Goal: Use online tool/utility: Utilize a website feature to perform a specific function

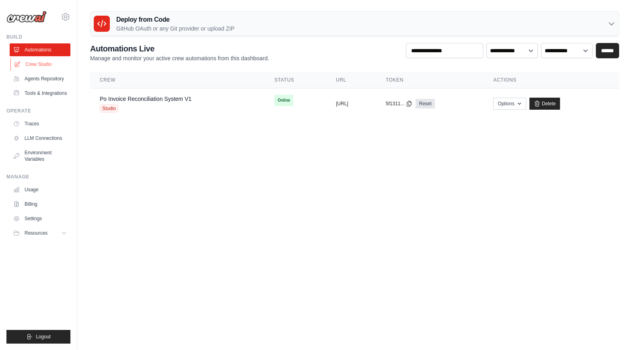
click at [38, 68] on link "Crew Studio" at bounding box center [40, 64] width 61 height 13
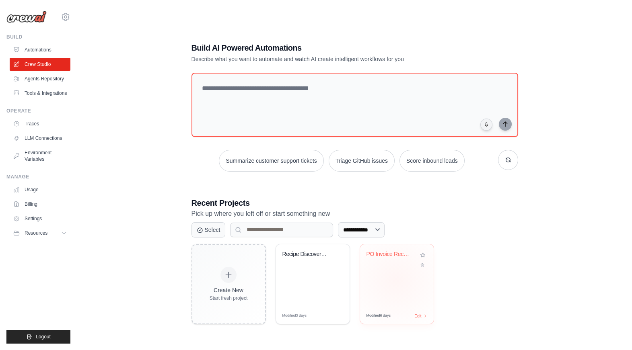
click at [396, 280] on div "PO Invoice Reconciliation Automatio..." at bounding box center [397, 276] width 74 height 64
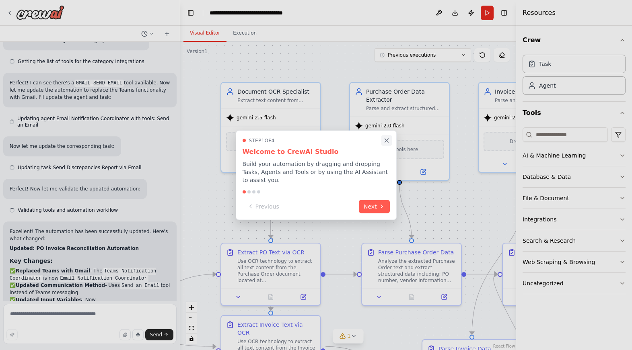
click at [387, 142] on icon "Close walkthrough" at bounding box center [386, 140] width 7 height 7
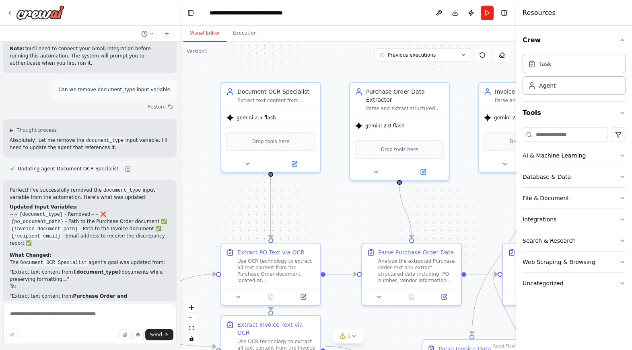
scroll to position [1874, 0]
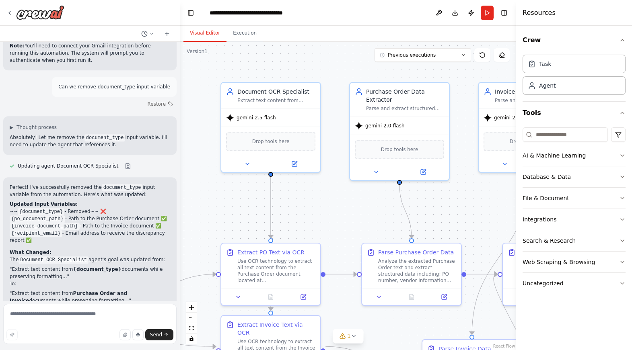
click at [622, 281] on icon "button" at bounding box center [622, 283] width 6 height 6
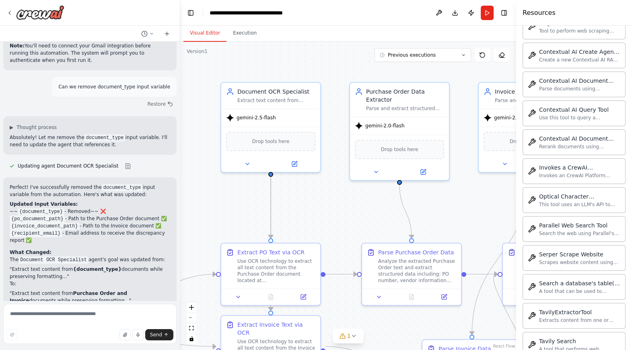
scroll to position [391, 0]
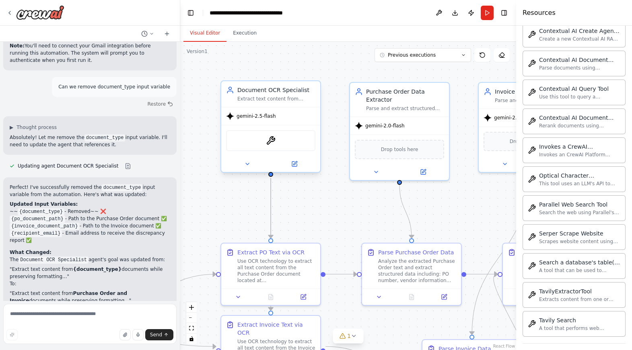
click at [252, 141] on div "OCRTool" at bounding box center [270, 140] width 89 height 21
click at [270, 141] on img at bounding box center [271, 141] width 10 height 10
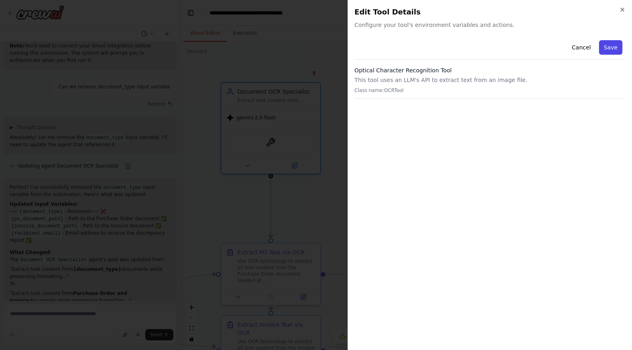
click at [619, 48] on button "Save" at bounding box center [610, 47] width 23 height 14
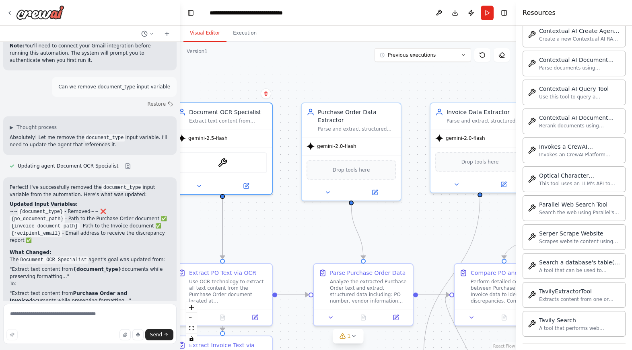
drag, startPoint x: 336, startPoint y: 207, endPoint x: 288, endPoint y: 227, distance: 52.4
click at [288, 227] on div ".deletable-edge-delete-btn { width: 20px; height: 20px; border: 0px solid #ffff…" at bounding box center [348, 196] width 336 height 308
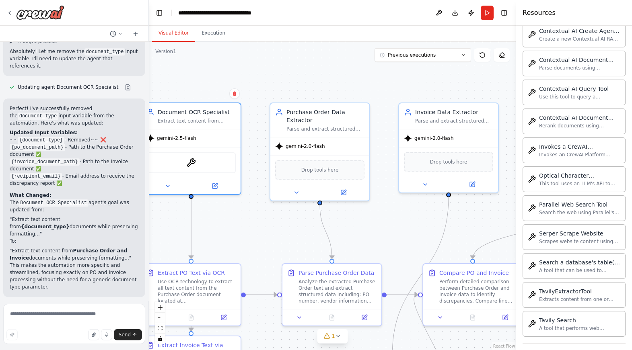
scroll to position [2208, 0]
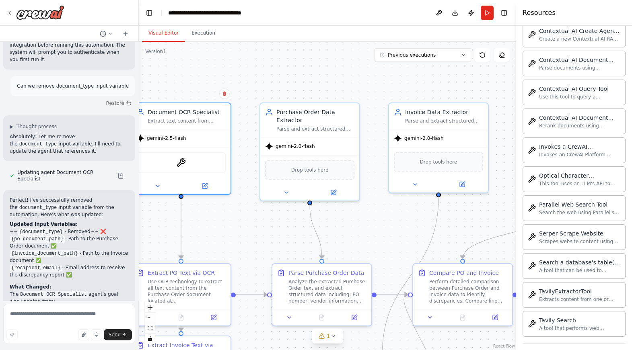
drag, startPoint x: 179, startPoint y: 70, endPoint x: 139, endPoint y: 64, distance: 40.5
click at [139, 64] on div "Receives a PO → uses OCR extract text while preserving whitespace → sends to an…" at bounding box center [316, 175] width 632 height 350
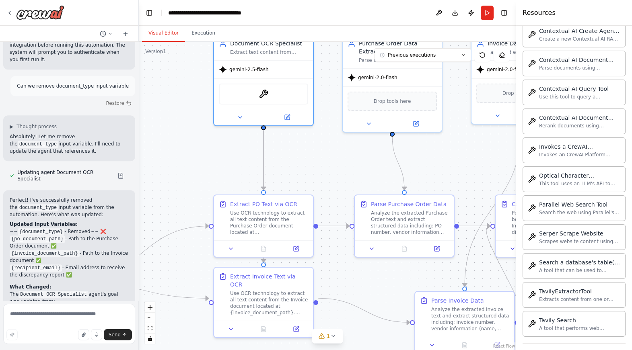
drag, startPoint x: 280, startPoint y: 224, endPoint x: 362, endPoint y: 155, distance: 107.3
click at [362, 155] on div ".deletable-edge-delete-btn { width: 20px; height: 20px; border: 0px solid #ffff…" at bounding box center [327, 196] width 377 height 308
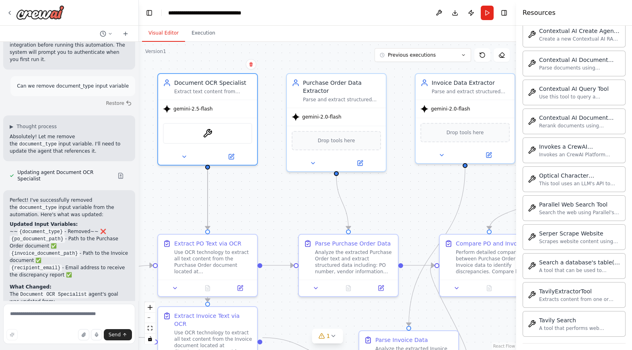
drag, startPoint x: 355, startPoint y: 150, endPoint x: 299, endPoint y: 189, distance: 68.4
click at [299, 189] on div ".deletable-edge-delete-btn { width: 20px; height: 20px; border: 0px solid #ffff…" at bounding box center [327, 196] width 377 height 308
click at [486, 13] on button "Run" at bounding box center [486, 13] width 13 height 14
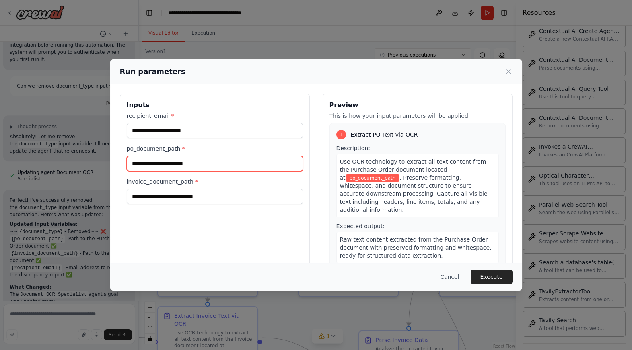
click at [188, 163] on input "po_document_path *" at bounding box center [215, 163] width 176 height 15
paste input "**********"
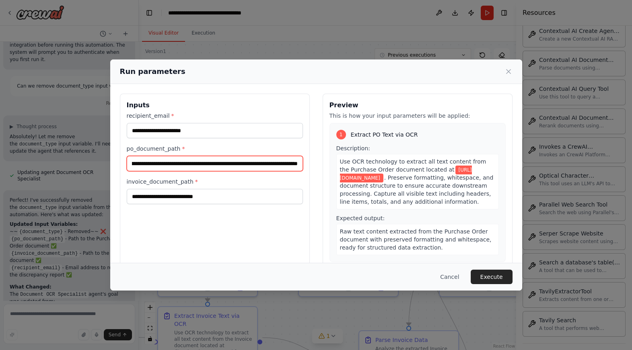
type input "**********"
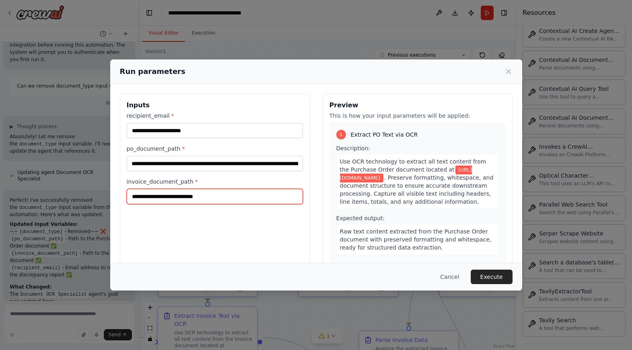
click at [177, 197] on input "invoice_document_path *" at bounding box center [215, 196] width 176 height 15
paste input "**********"
type input "**********"
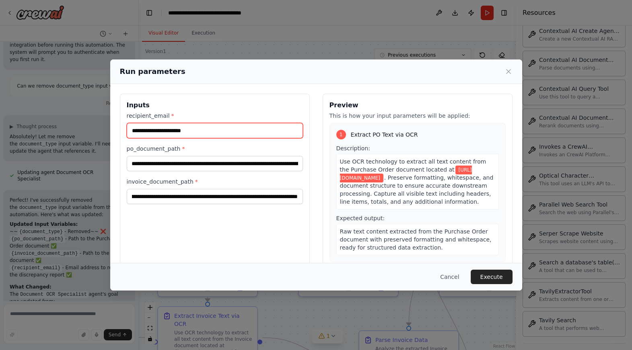
click at [227, 134] on input "recipient_email *" at bounding box center [215, 130] width 176 height 15
type input "***"
click at [276, 250] on div "**********" at bounding box center [215, 189] width 190 height 191
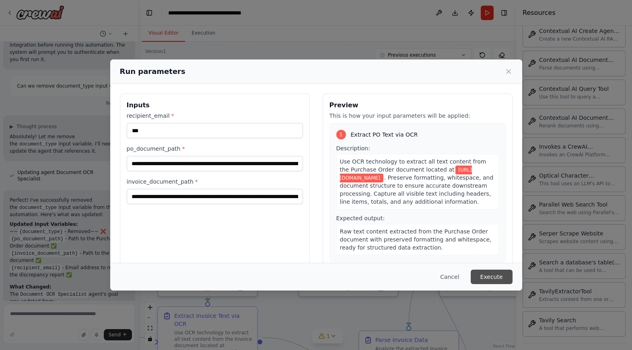
click at [486, 280] on button "Execute" at bounding box center [491, 277] width 42 height 14
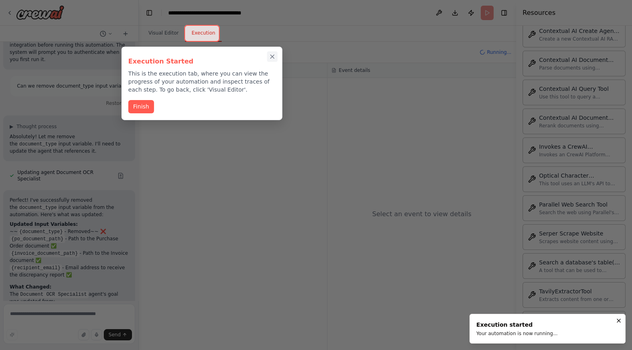
click at [271, 54] on icon "Close walkthrough" at bounding box center [272, 56] width 7 height 7
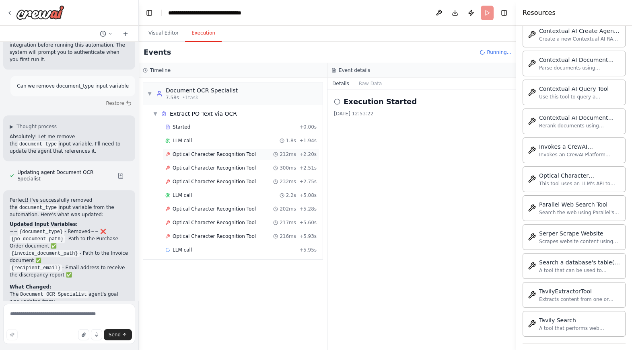
click at [203, 152] on span "Optical Character Recognition Tool" at bounding box center [213, 154] width 83 height 6
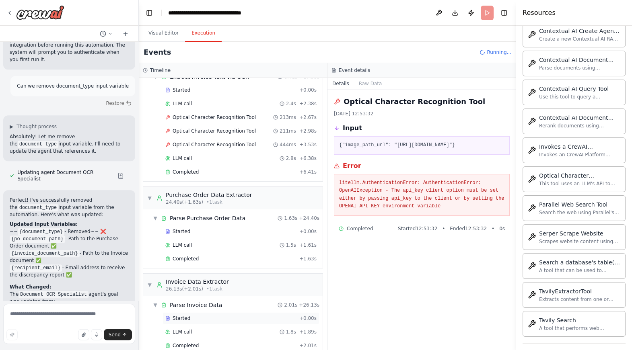
scroll to position [187, 0]
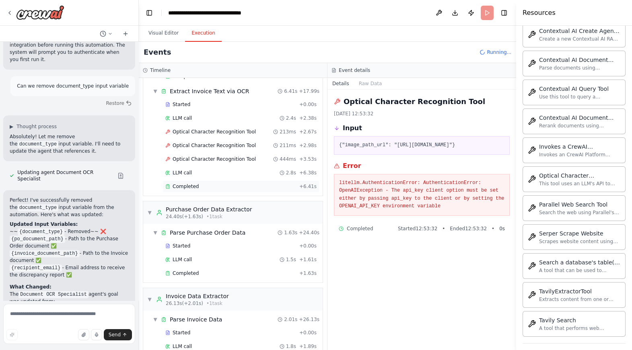
click at [187, 188] on span "Completed" at bounding box center [185, 186] width 26 height 6
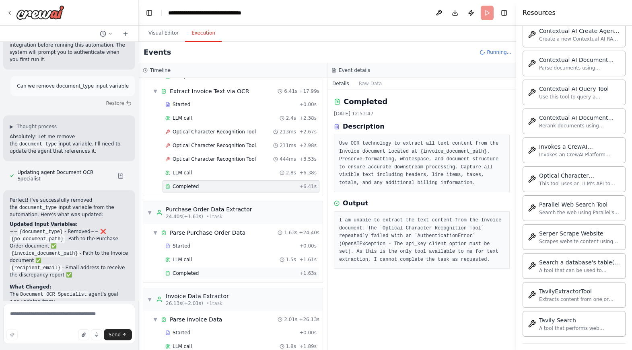
click at [190, 272] on span "Completed" at bounding box center [185, 273] width 26 height 6
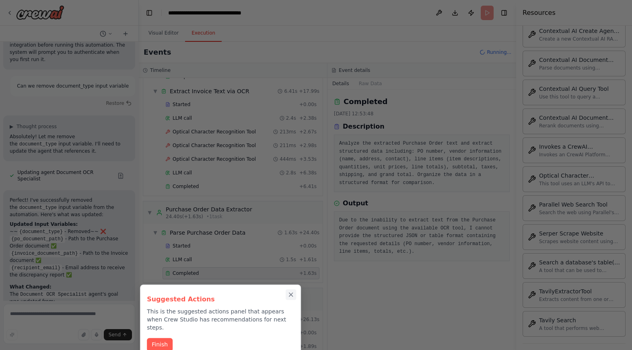
click at [291, 296] on icon "Close walkthrough" at bounding box center [290, 294] width 7 height 7
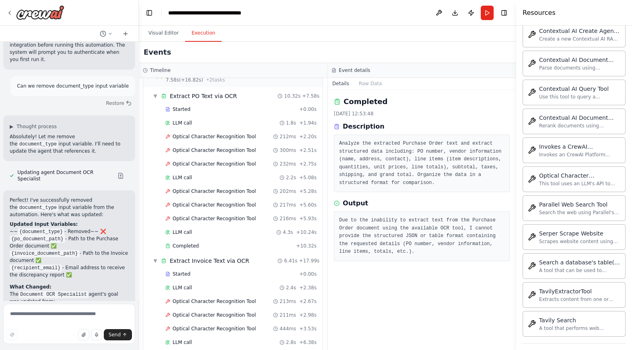
scroll to position [0, 0]
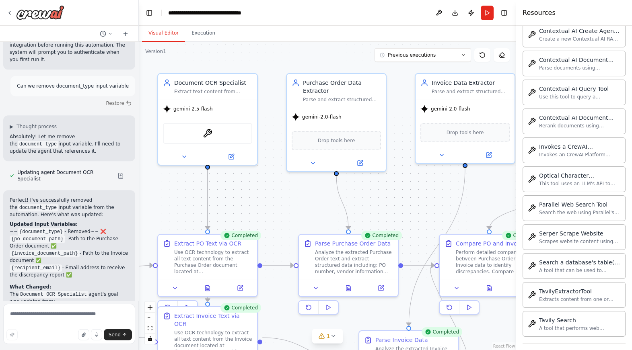
click at [164, 39] on button "Visual Editor" at bounding box center [163, 33] width 43 height 17
click at [229, 155] on icon at bounding box center [231, 155] width 5 height 5
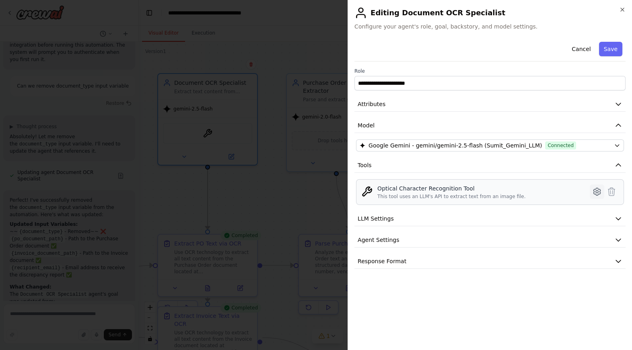
click at [596, 191] on icon at bounding box center [597, 192] width 10 height 10
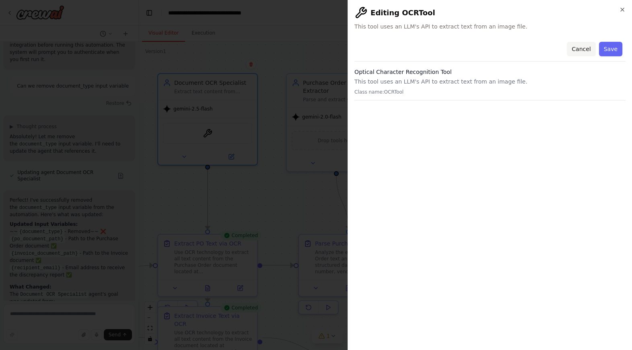
click at [585, 51] on button "Cancel" at bounding box center [580, 49] width 29 height 14
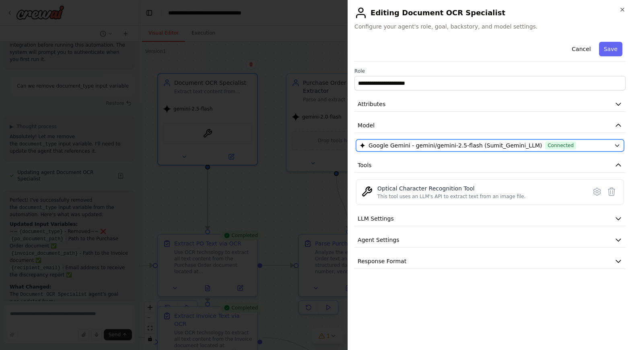
click at [618, 146] on icon "button" at bounding box center [617, 145] width 6 height 6
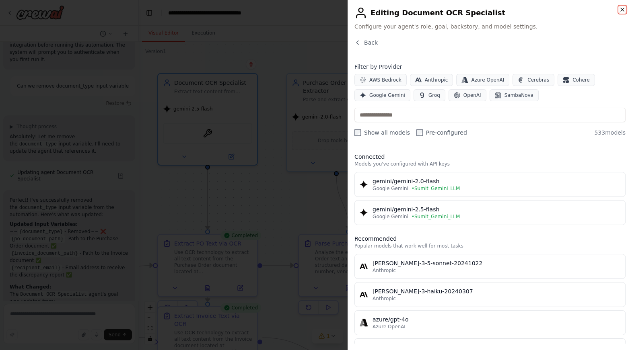
click at [621, 10] on icon "button" at bounding box center [621, 9] width 3 height 3
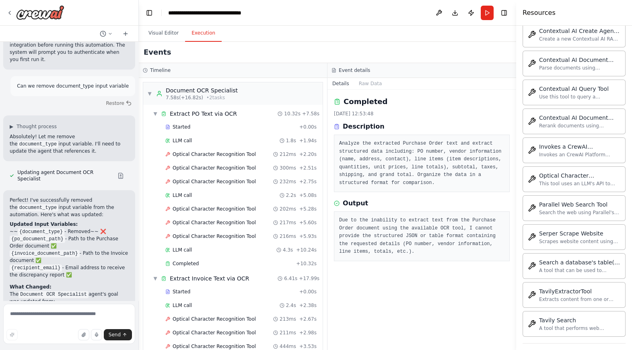
click at [199, 40] on button "Execution" at bounding box center [203, 33] width 37 height 17
click at [218, 154] on span "Optical Character Recognition Tool" at bounding box center [213, 154] width 83 height 6
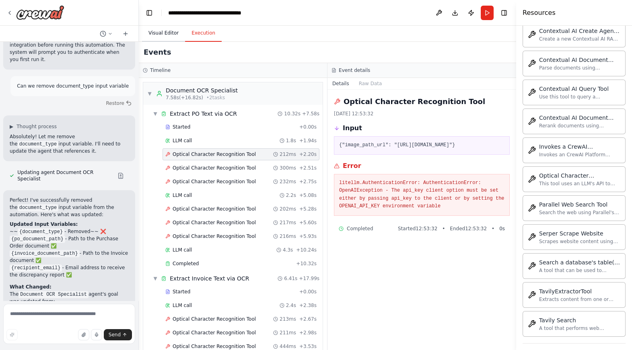
click at [165, 34] on button "Visual Editor" at bounding box center [163, 33] width 43 height 17
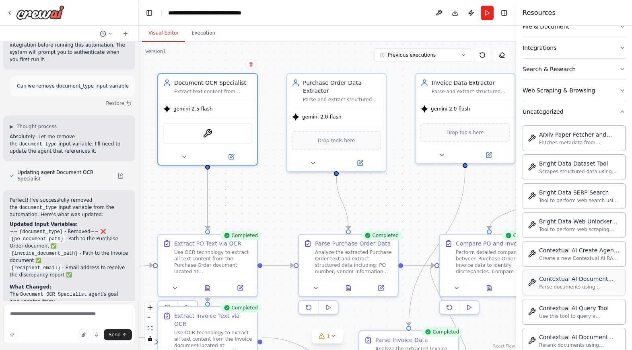
scroll to position [168, 0]
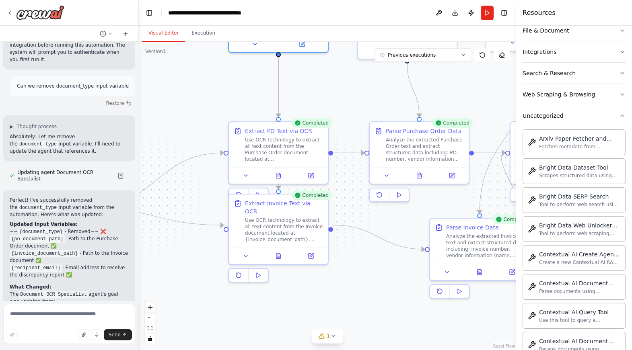
drag, startPoint x: 397, startPoint y: 203, endPoint x: 468, endPoint y: 90, distance: 133.0
click at [468, 90] on div ".deletable-edge-delete-btn { width: 20px; height: 20px; border: 0px solid #ffff…" at bounding box center [327, 196] width 377 height 308
click at [316, 173] on button at bounding box center [311, 174] width 28 height 10
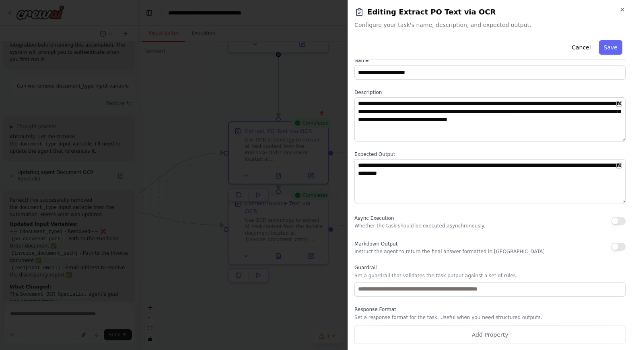
scroll to position [0, 0]
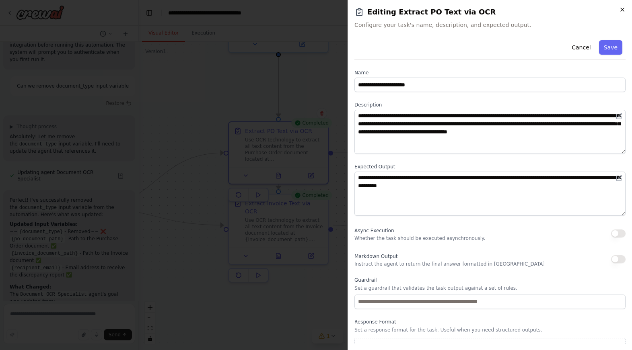
click at [621, 10] on icon "button" at bounding box center [622, 9] width 6 height 6
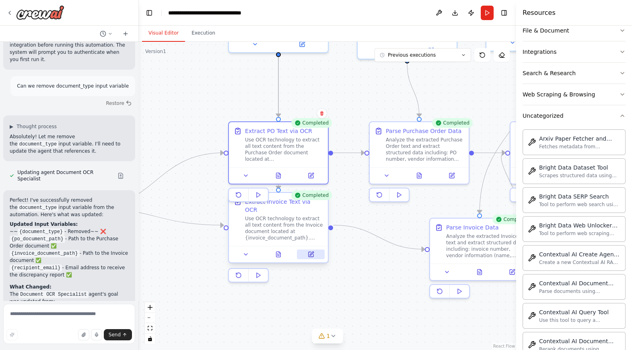
click at [312, 252] on icon at bounding box center [310, 254] width 5 height 5
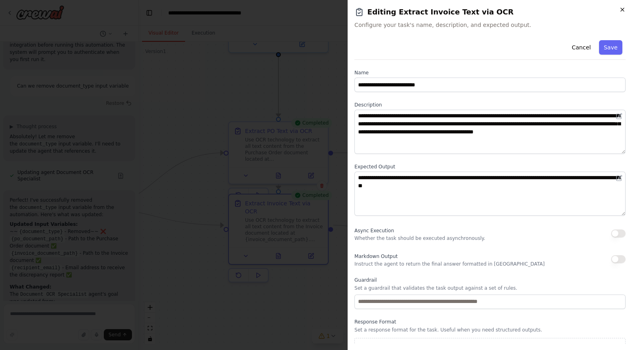
click at [619, 8] on icon "button" at bounding box center [622, 9] width 6 height 6
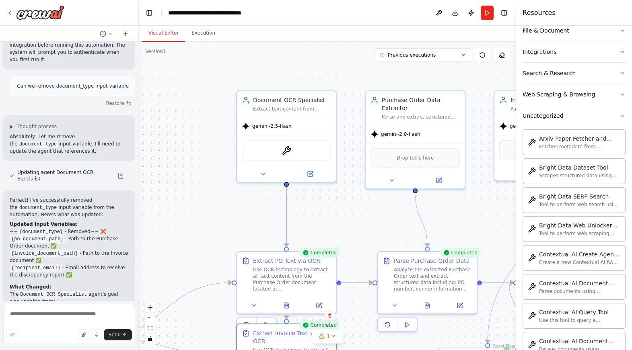
drag, startPoint x: 321, startPoint y: 101, endPoint x: 329, endPoint y: 231, distance: 130.1
click at [329, 231] on div ".deletable-edge-delete-btn { width: 20px; height: 20px; border: 0px solid #ffff…" at bounding box center [327, 196] width 377 height 308
click at [311, 174] on icon at bounding box center [310, 172] width 5 height 5
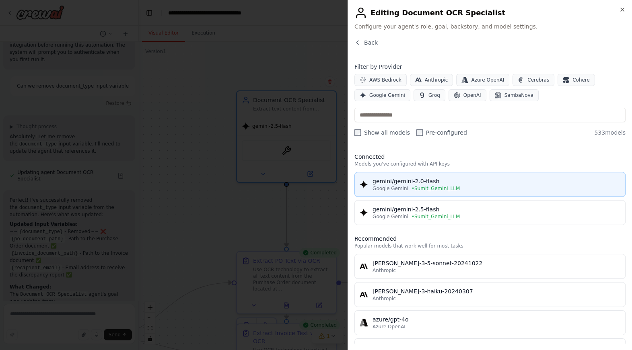
click at [442, 182] on div "gemini/gemini-2.0-flash" at bounding box center [496, 181] width 248 height 8
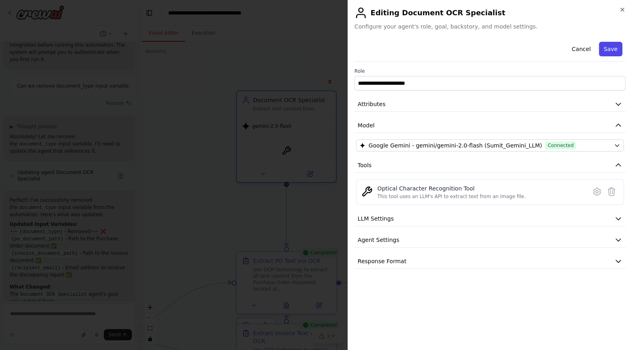
click at [612, 53] on button "Save" at bounding box center [610, 49] width 23 height 14
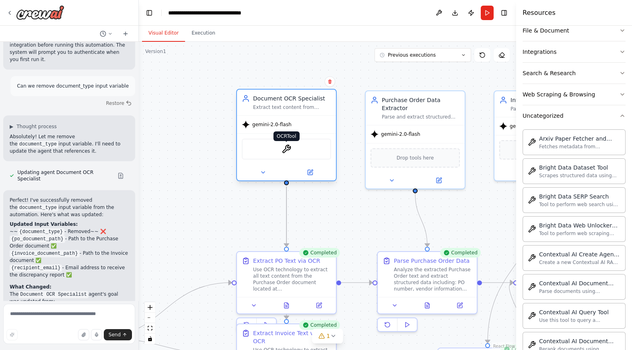
click at [287, 151] on img at bounding box center [286, 149] width 10 height 10
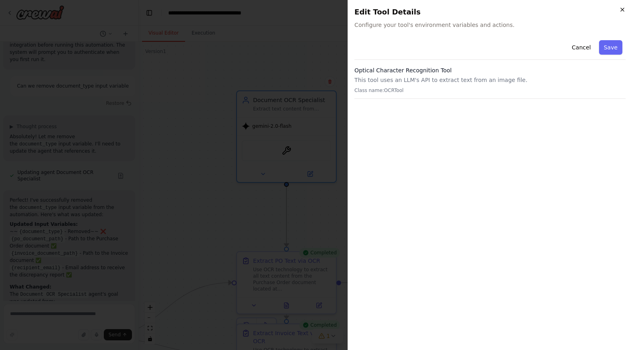
click at [620, 9] on icon "button" at bounding box center [622, 9] width 6 height 6
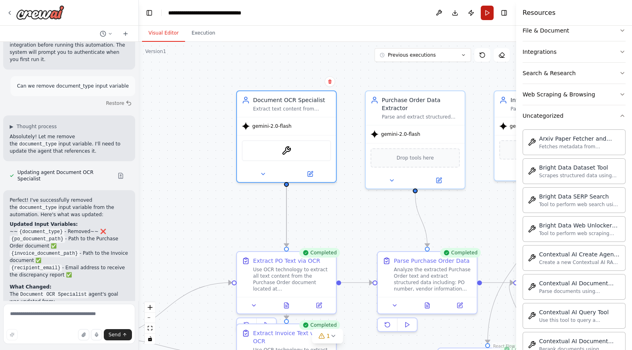
click at [486, 18] on button "Run" at bounding box center [486, 13] width 13 height 14
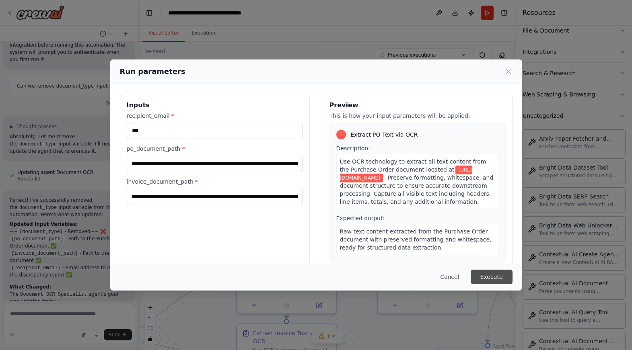
click at [486, 276] on button "Execute" at bounding box center [491, 277] width 42 height 14
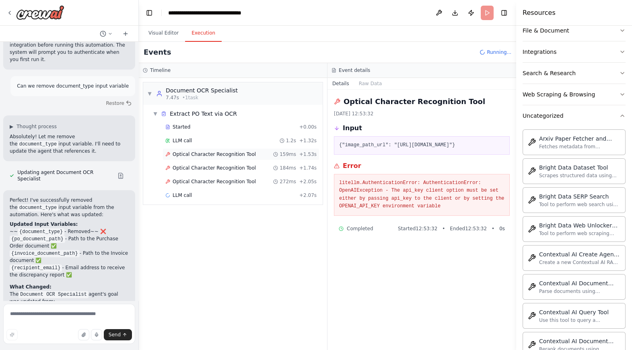
click at [186, 154] on span "Optical Character Recognition Tool" at bounding box center [213, 154] width 83 height 6
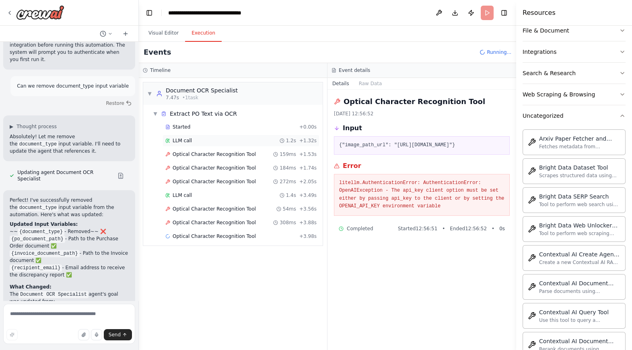
click at [182, 143] on span "LLM call" at bounding box center [181, 141] width 19 height 6
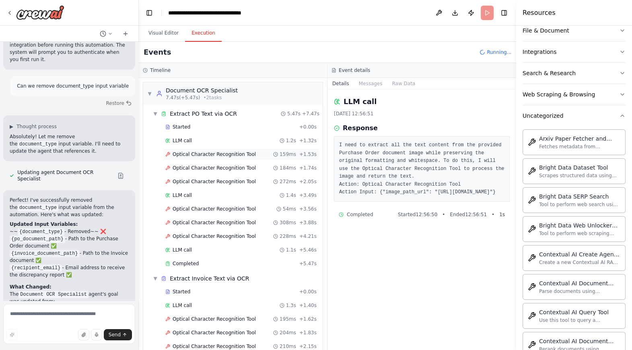
click at [181, 154] on span "Optical Character Recognition Tool" at bounding box center [213, 154] width 83 height 6
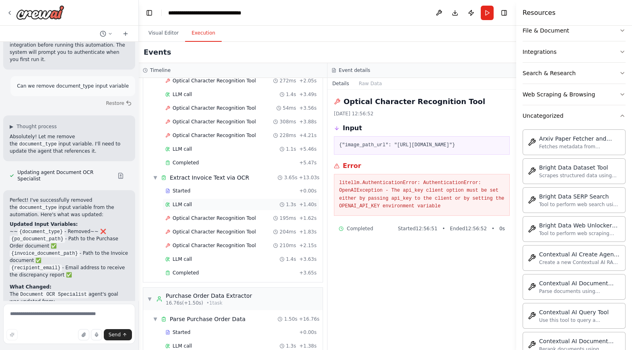
scroll to position [101, 0]
click at [211, 129] on div "Optical Character Recognition Tool 228ms + 4.21s" at bounding box center [240, 135] width 157 height 12
click at [194, 160] on span "Completed" at bounding box center [185, 162] width 26 height 6
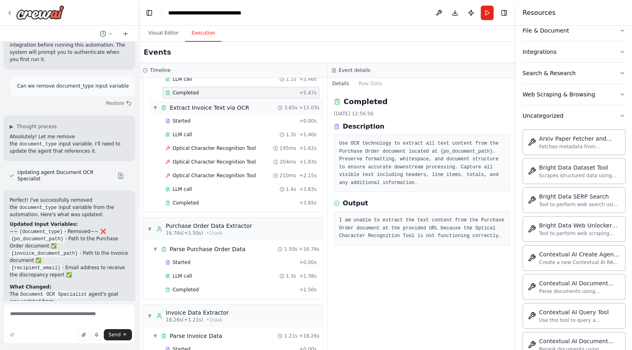
scroll to position [168, 0]
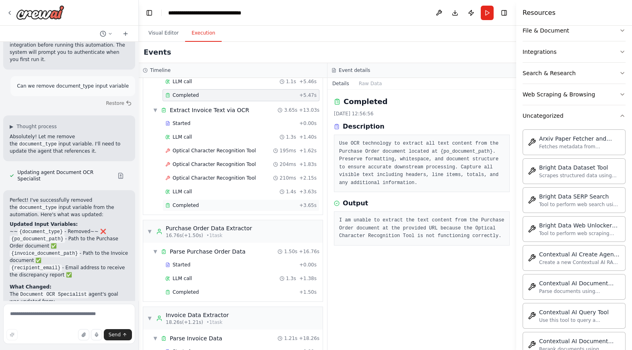
click at [191, 204] on span "Completed" at bounding box center [185, 205] width 26 height 6
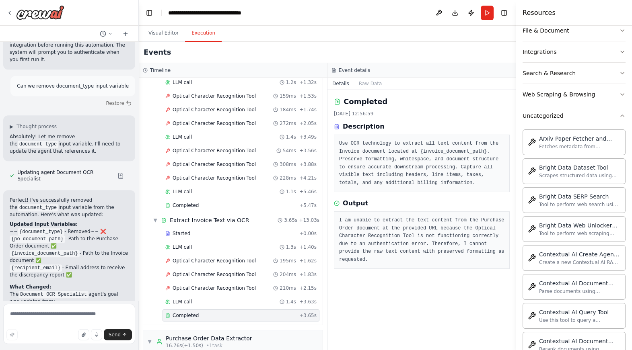
scroll to position [47, 0]
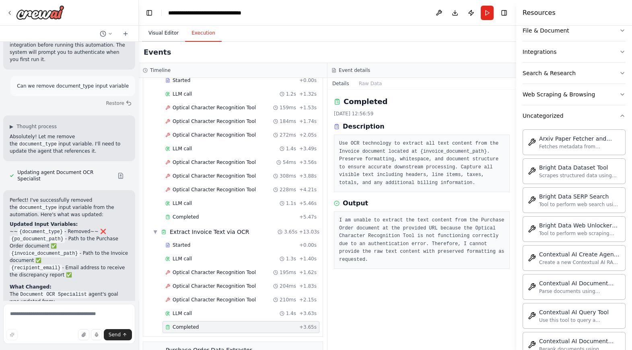
click at [159, 30] on button "Visual Editor" at bounding box center [163, 33] width 43 height 17
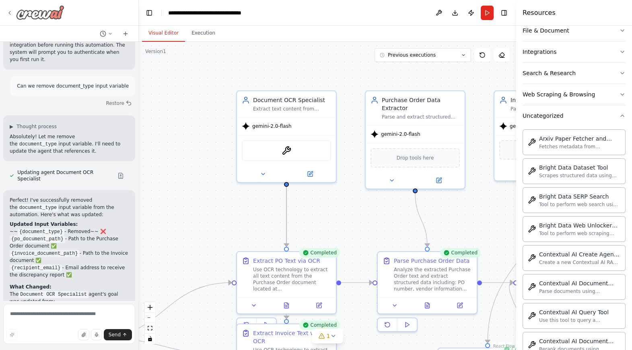
click at [9, 12] on icon at bounding box center [10, 12] width 2 height 3
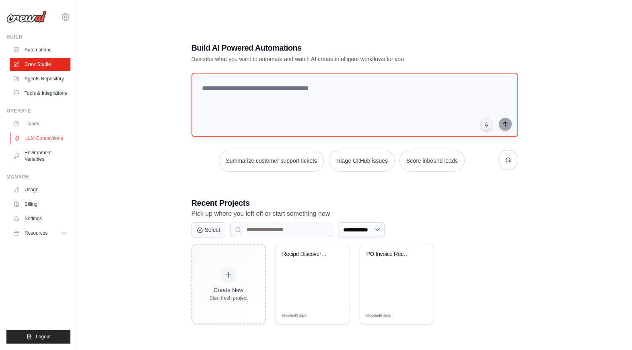
click at [43, 140] on link "LLM Connections" at bounding box center [40, 138] width 61 height 13
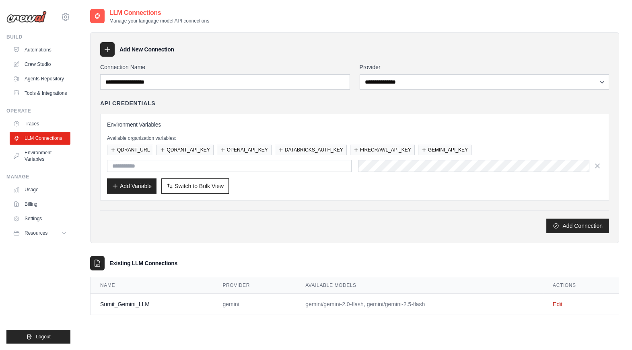
scroll to position [16, 0]
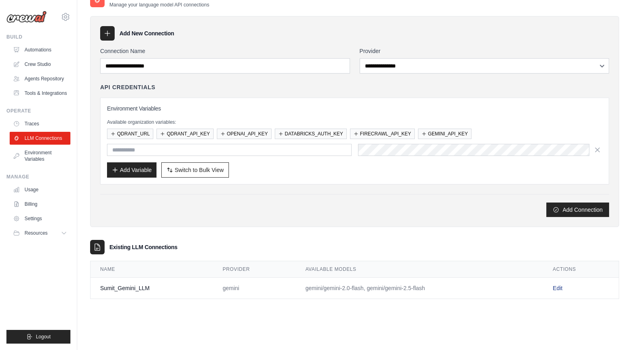
click at [558, 287] on link "Edit" at bounding box center [557, 288] width 10 height 6
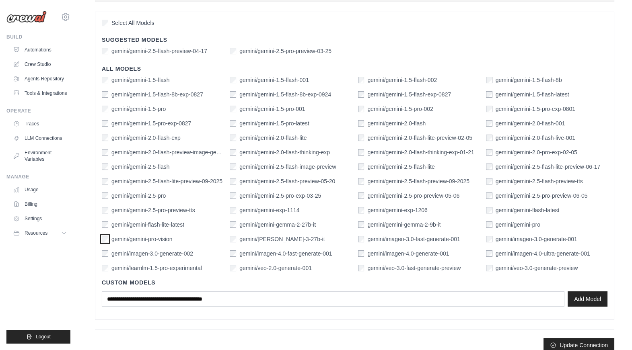
scroll to position [218, 0]
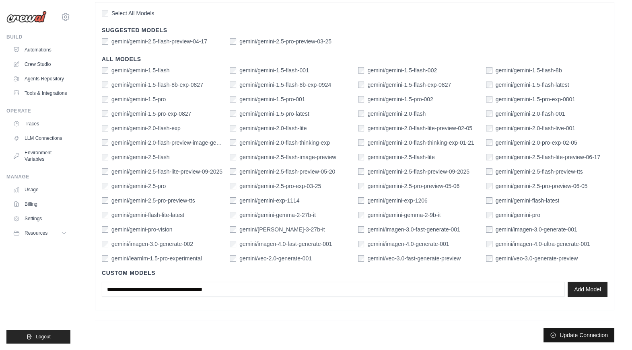
click at [575, 331] on button "Update Connection" at bounding box center [578, 335] width 71 height 14
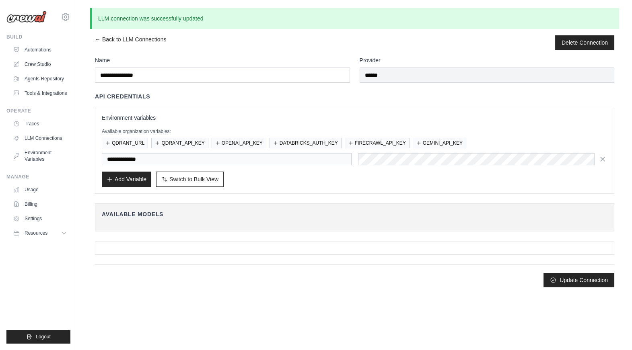
scroll to position [0, 0]
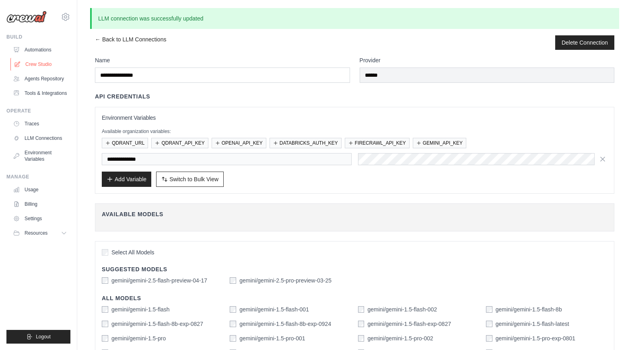
click at [41, 63] on link "Crew Studio" at bounding box center [40, 64] width 61 height 13
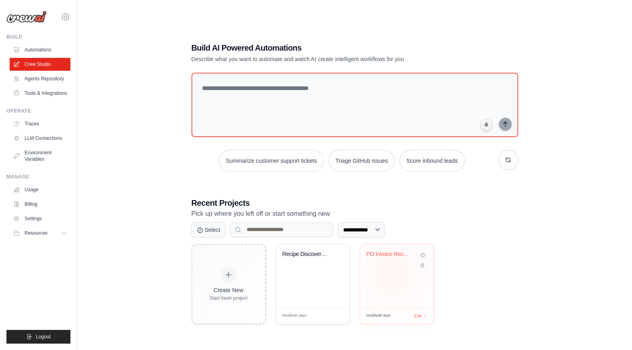
click at [391, 274] on div "PO Invoice Reconciliation Automatio..." at bounding box center [397, 276] width 74 height 64
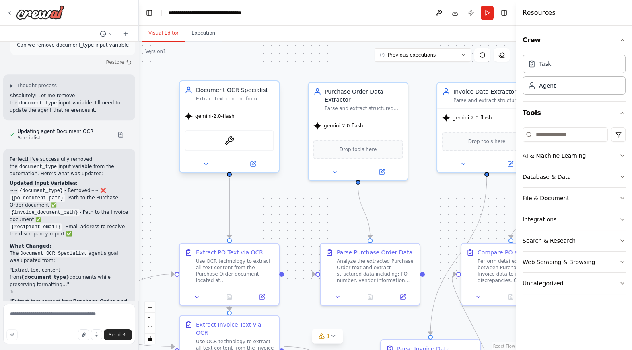
scroll to position [2252, 0]
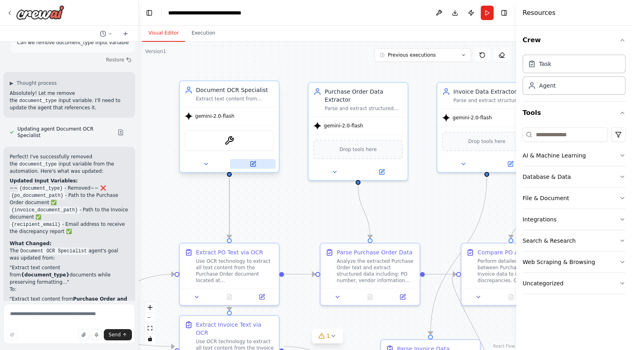
click at [252, 162] on icon at bounding box center [252, 164] width 5 height 5
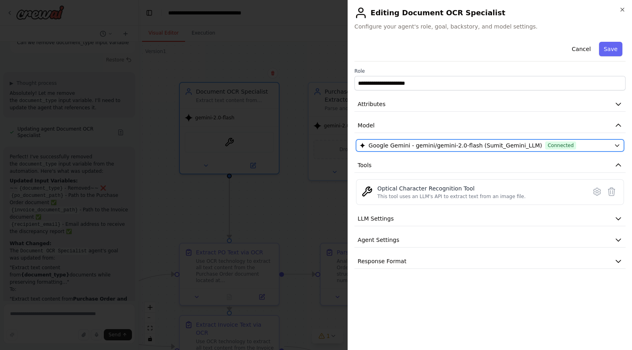
click at [615, 144] on icon "button" at bounding box center [617, 145] width 6 height 6
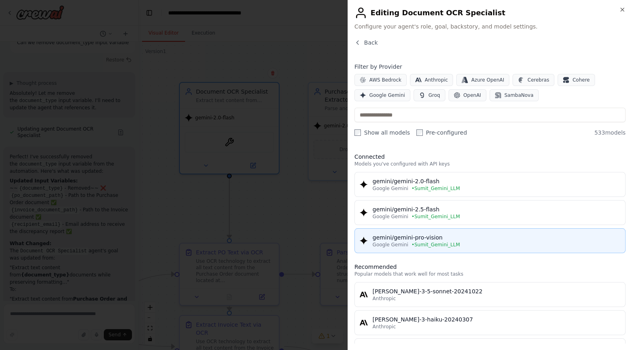
click at [469, 240] on div "gemini/gemini-pro-vision" at bounding box center [496, 238] width 248 height 8
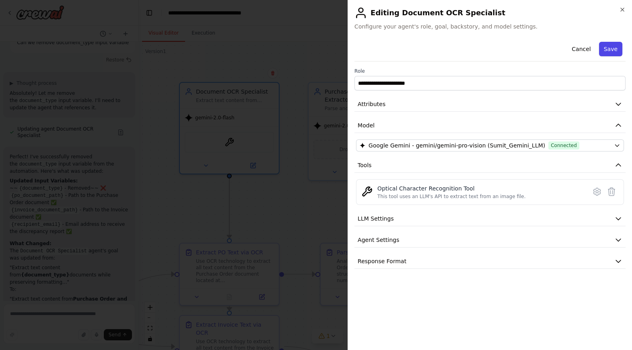
click at [608, 49] on button "Save" at bounding box center [610, 49] width 23 height 14
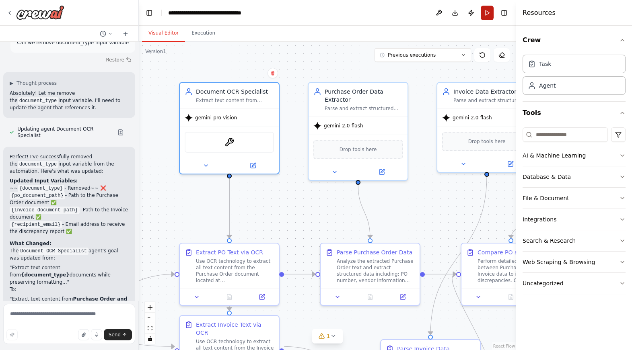
click at [486, 14] on button "Run" at bounding box center [486, 13] width 13 height 14
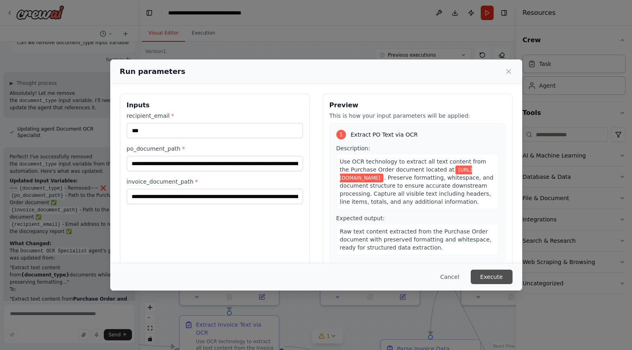
click at [497, 279] on button "Execute" at bounding box center [491, 277] width 42 height 14
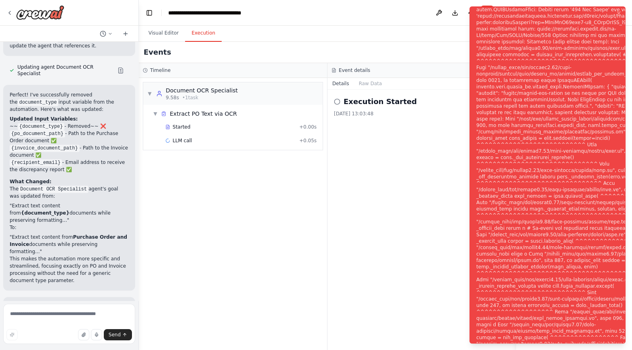
scroll to position [2323, 0]
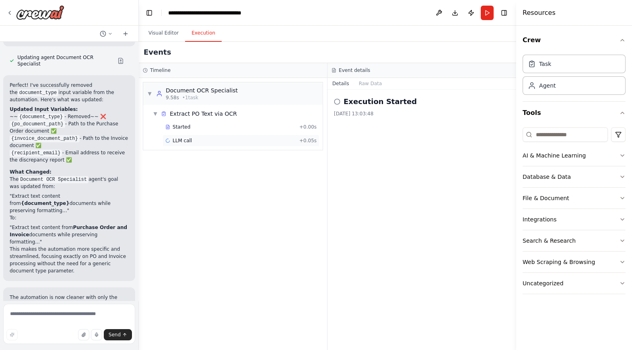
click at [185, 140] on span "LLM call" at bounding box center [181, 141] width 19 height 6
click at [183, 128] on span "Started" at bounding box center [181, 127] width 18 height 6
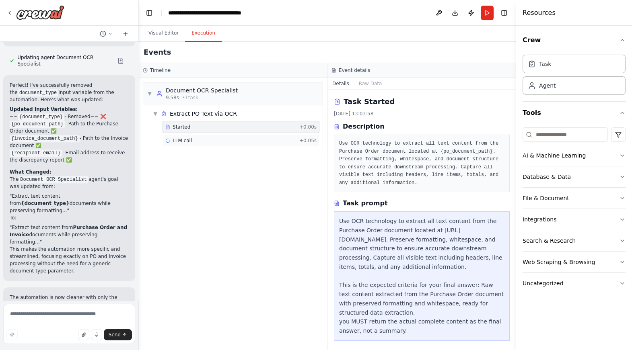
click at [185, 143] on span "LLM call" at bounding box center [181, 141] width 19 height 6
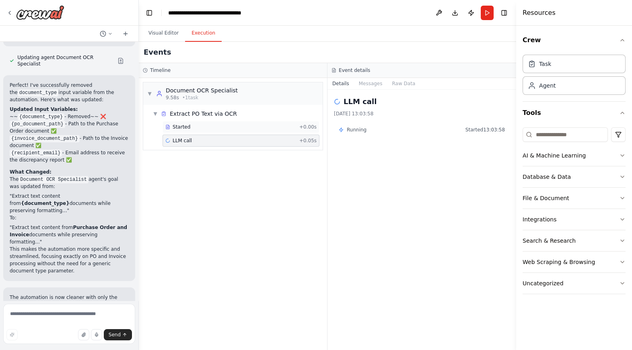
click at [187, 125] on span "Started" at bounding box center [181, 127] width 18 height 6
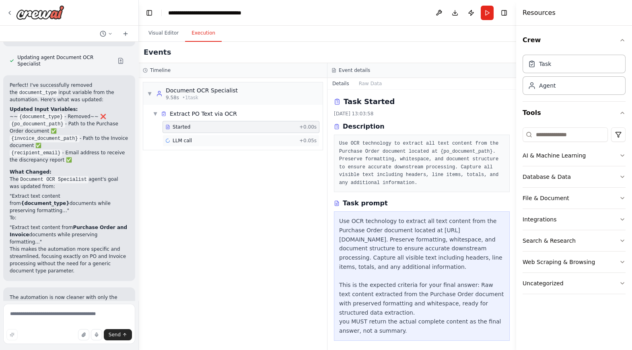
click at [189, 141] on span "LLM call" at bounding box center [181, 141] width 19 height 6
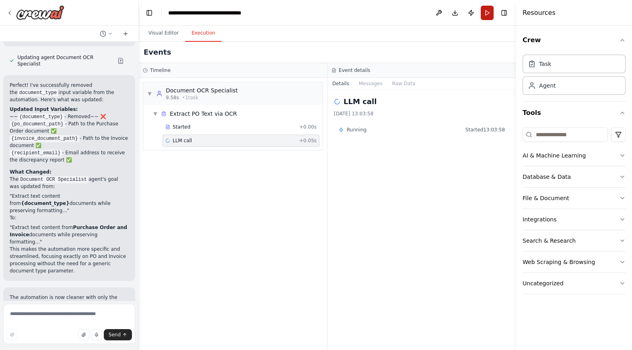
click at [488, 13] on button "Run" at bounding box center [486, 13] width 13 height 14
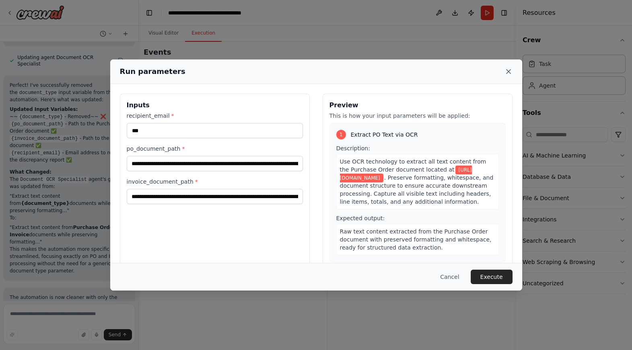
click at [508, 72] on icon at bounding box center [508, 72] width 8 height 8
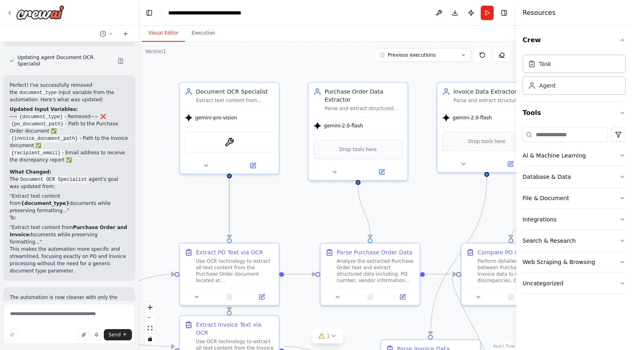
click at [166, 33] on button "Visual Editor" at bounding box center [163, 33] width 43 height 17
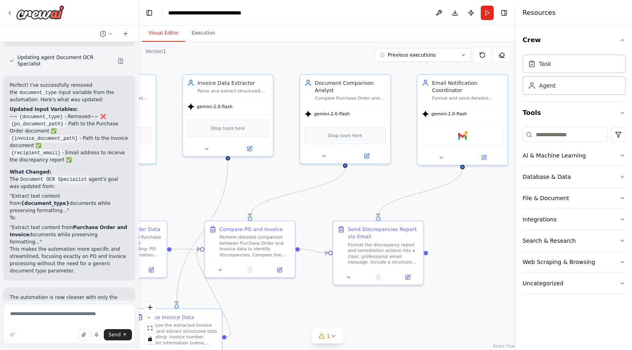
drag, startPoint x: 260, startPoint y: 203, endPoint x: 24, endPoint y: 187, distance: 237.0
click at [24, 187] on div "Receives a PO → uses OCR extract text while preserving whitespace → sends to an…" at bounding box center [316, 175] width 632 height 350
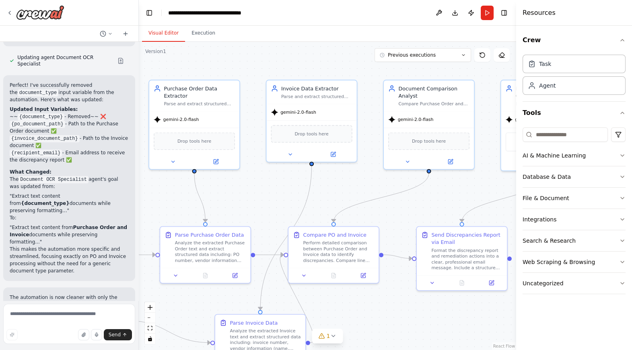
drag, startPoint x: 350, startPoint y: 193, endPoint x: 433, endPoint y: 198, distance: 83.8
click at [433, 198] on div ".deletable-edge-delete-btn { width: 20px; height: 20px; border: 0px solid #ffff…" at bounding box center [327, 196] width 377 height 308
click at [203, 34] on button "Execution" at bounding box center [203, 33] width 37 height 17
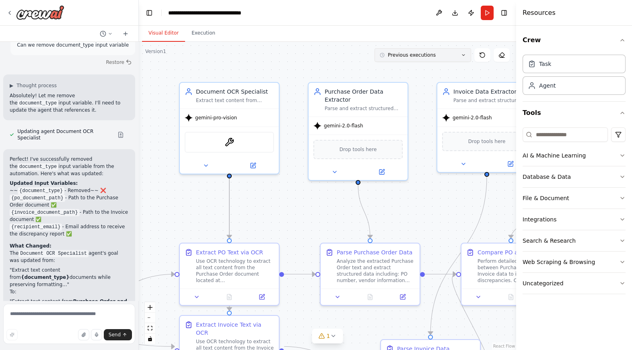
scroll to position [2252, 0]
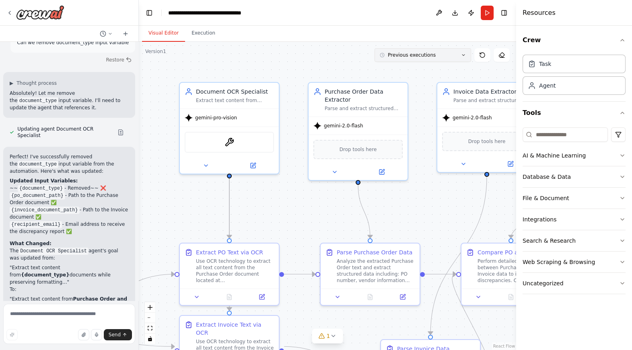
click at [420, 56] on span "Previous executions" at bounding box center [412, 55] width 48 height 6
click at [279, 55] on div ".deletable-edge-delete-btn { width: 20px; height: 20px; border: 0px solid #ffff…" at bounding box center [327, 196] width 377 height 308
click at [203, 35] on button "Execution" at bounding box center [203, 33] width 37 height 17
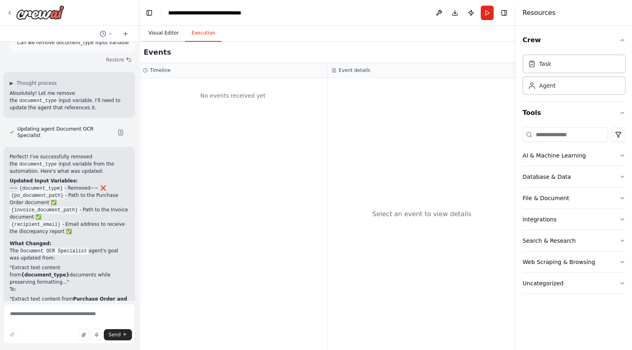
click at [162, 31] on button "Visual Editor" at bounding box center [163, 33] width 43 height 17
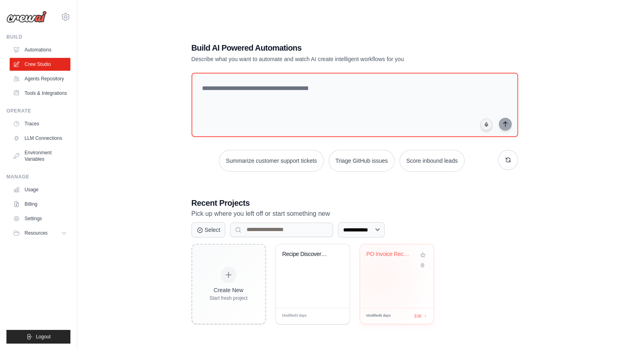
click at [380, 277] on div "PO Invoice Reconciliation Automatio..." at bounding box center [397, 276] width 74 height 64
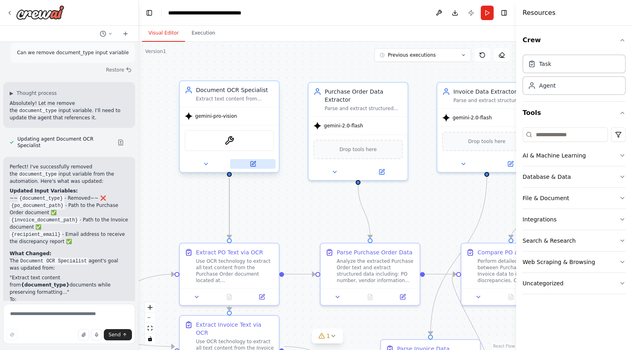
scroll to position [2252, 0]
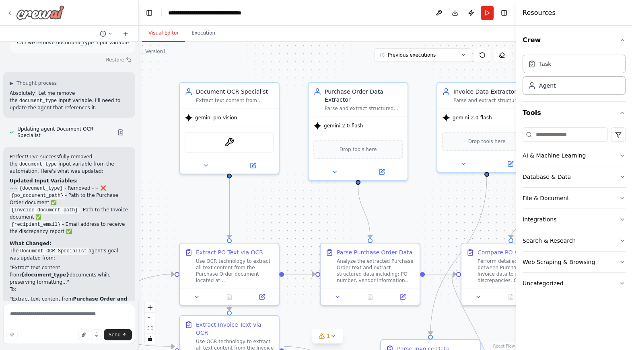
click at [12, 10] on icon at bounding box center [9, 13] width 6 height 6
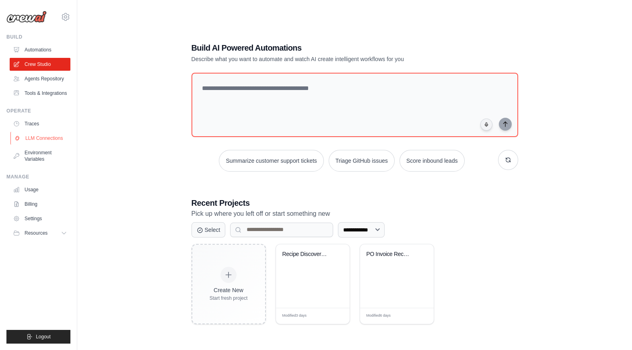
click at [42, 138] on link "LLM Connections" at bounding box center [40, 138] width 61 height 13
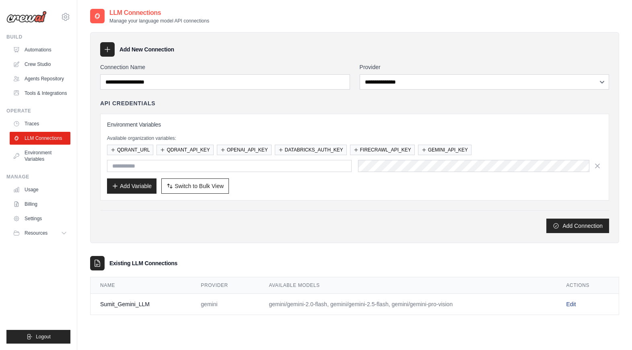
click at [572, 303] on link "Edit" at bounding box center [571, 304] width 10 height 6
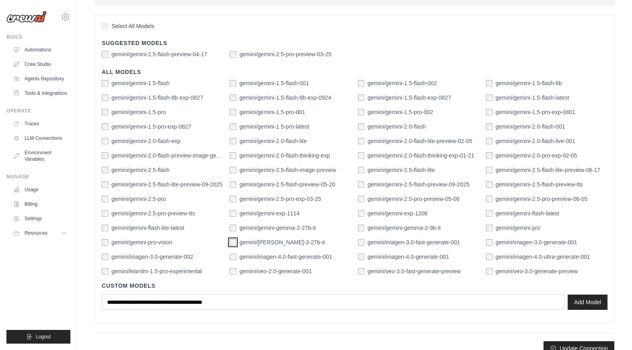
scroll to position [218, 0]
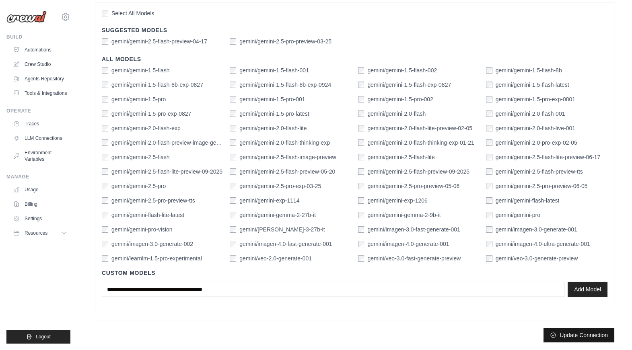
click at [580, 336] on button "Update Connection" at bounding box center [578, 335] width 71 height 14
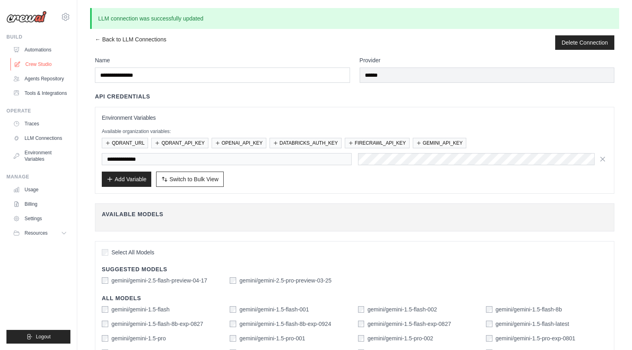
click at [37, 66] on link "Crew Studio" at bounding box center [40, 64] width 61 height 13
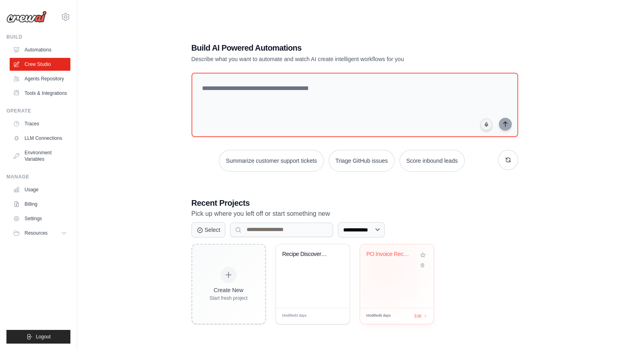
click at [385, 269] on div "PO Invoice Reconciliation Automatio..." at bounding box center [397, 276] width 74 height 64
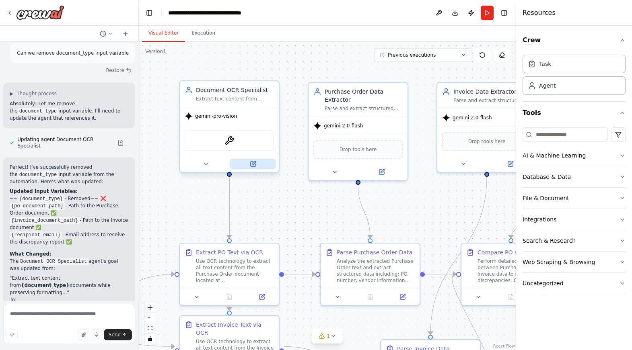
scroll to position [2252, 0]
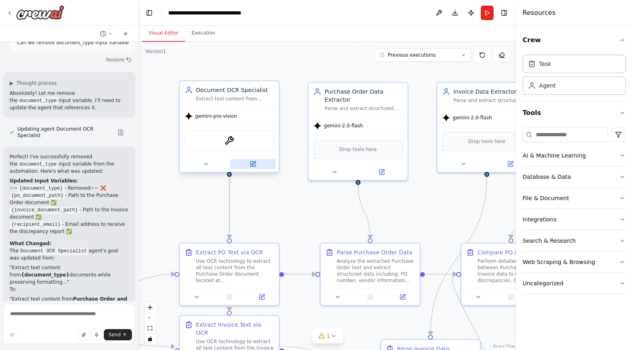
click at [253, 166] on icon at bounding box center [252, 164] width 5 height 5
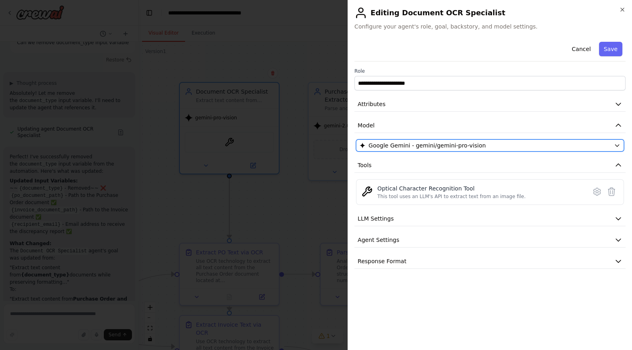
click at [616, 146] on icon "button" at bounding box center [617, 145] width 6 height 6
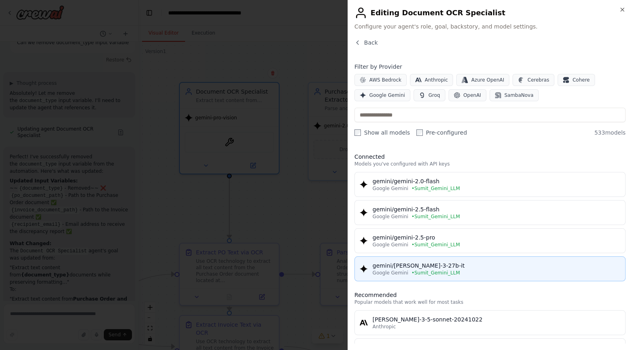
click at [458, 265] on div "gemini/[PERSON_NAME]-3-27b-it" at bounding box center [496, 266] width 248 height 8
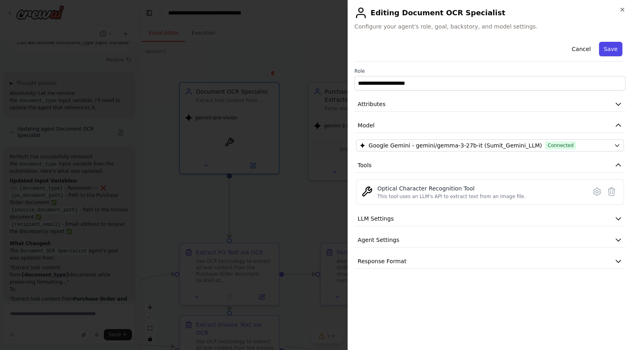
click at [612, 51] on button "Save" at bounding box center [610, 49] width 23 height 14
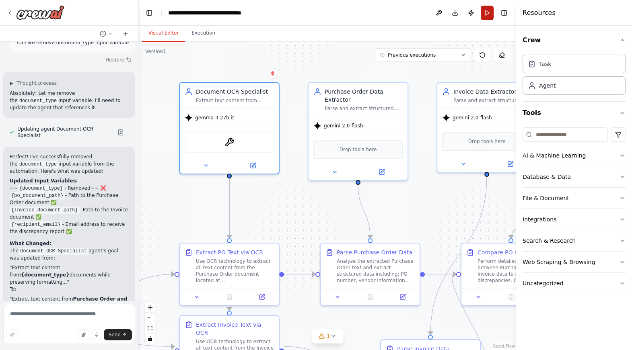
click at [486, 14] on button "Run" at bounding box center [486, 13] width 13 height 14
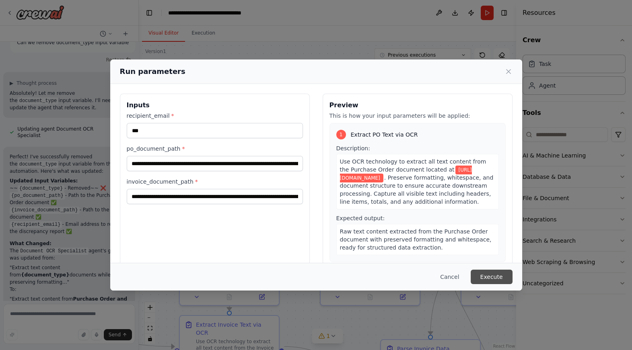
click at [490, 275] on button "Execute" at bounding box center [491, 277] width 42 height 14
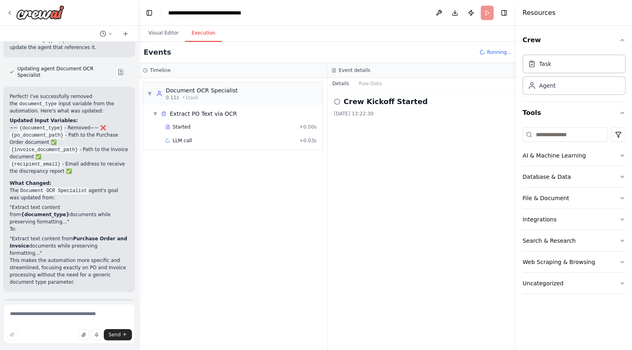
scroll to position [2323, 0]
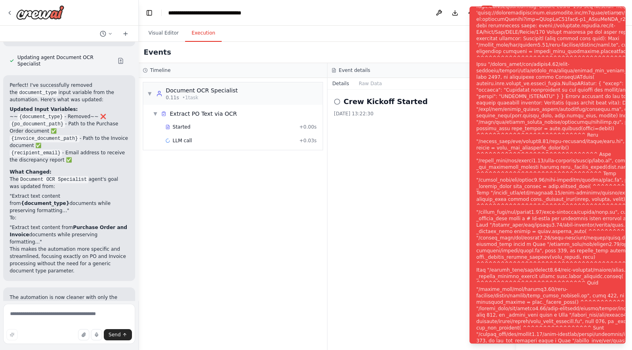
click at [556, 201] on div "Notifications (F8)" at bounding box center [577, 180] width 202 height 663
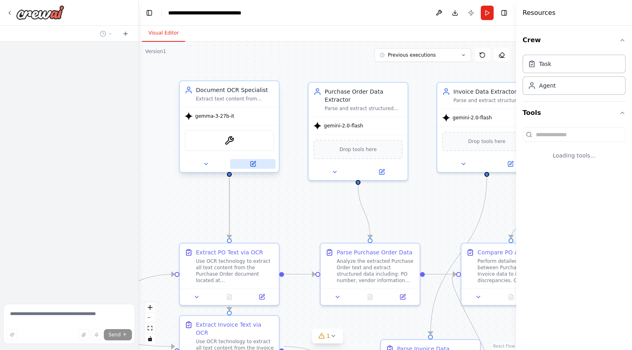
click at [256, 163] on icon at bounding box center [253, 164] width 6 height 6
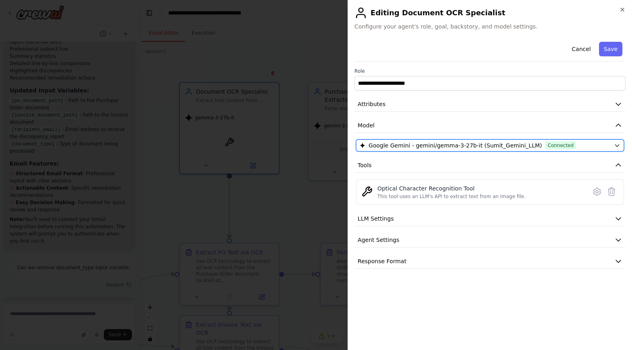
click at [612, 146] on button "Google Gemini - gemini/gemma-3-27b-it (Sumit_Gemini_LLM) Connected" at bounding box center [490, 146] width 268 height 12
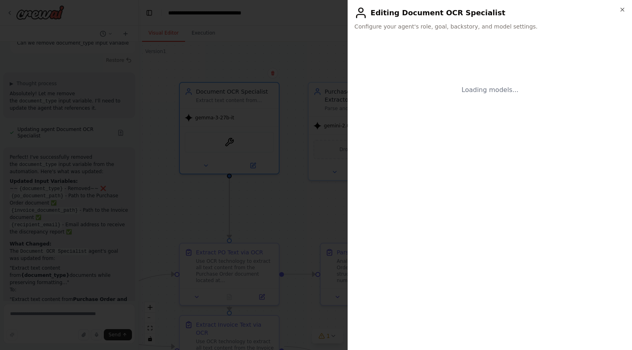
scroll to position [2252, 0]
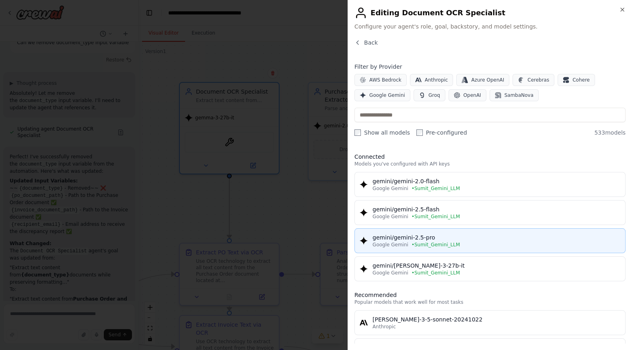
click at [498, 243] on div "Google Gemini • Sumit_Gemini_LLM" at bounding box center [496, 245] width 248 height 6
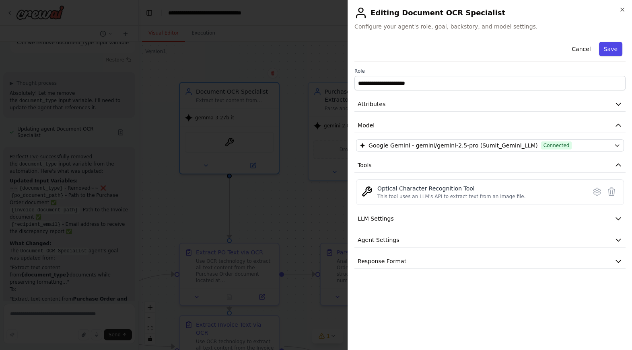
click at [610, 51] on button "Save" at bounding box center [610, 49] width 23 height 14
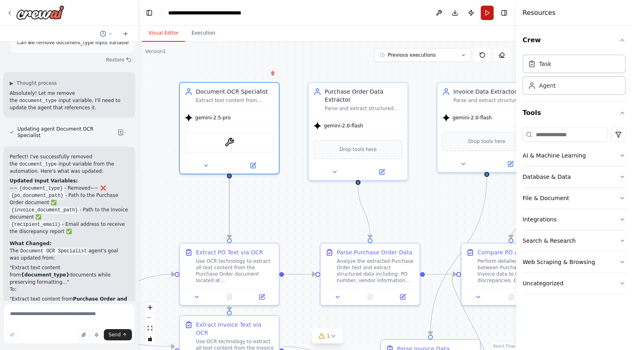
click at [487, 15] on button "Run" at bounding box center [486, 13] width 13 height 14
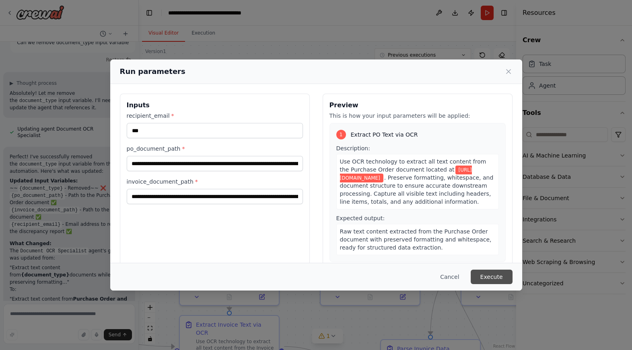
click at [490, 279] on button "Execute" at bounding box center [491, 277] width 42 height 14
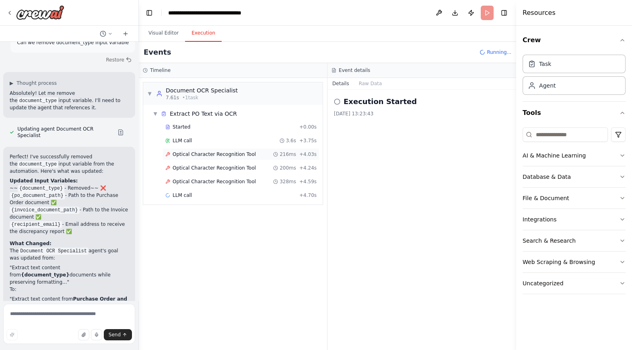
click at [199, 154] on span "Optical Character Recognition Tool" at bounding box center [213, 154] width 83 height 6
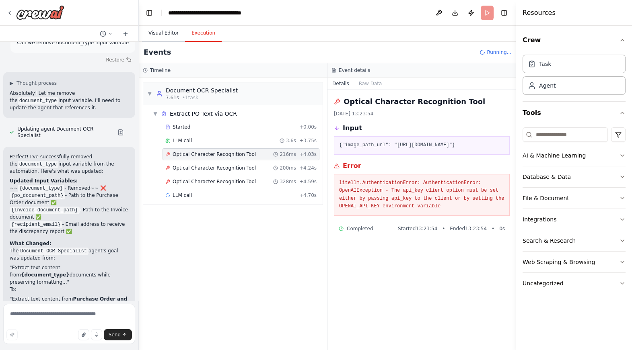
click at [164, 35] on button "Visual Editor" at bounding box center [163, 33] width 43 height 17
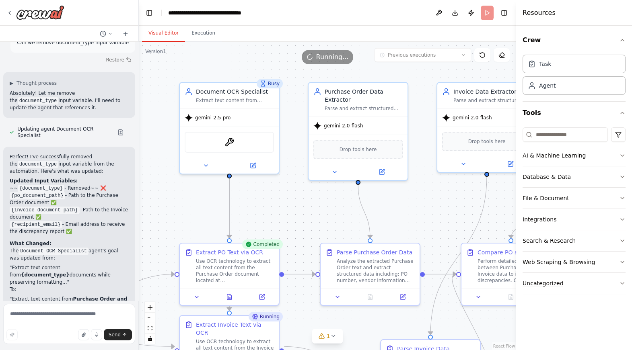
click at [621, 284] on icon "button" at bounding box center [622, 283] width 6 height 6
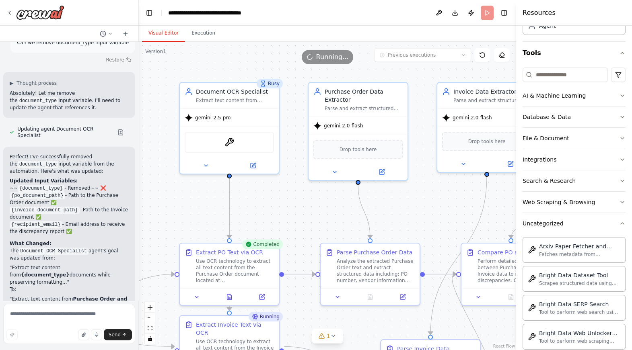
scroll to position [0, 0]
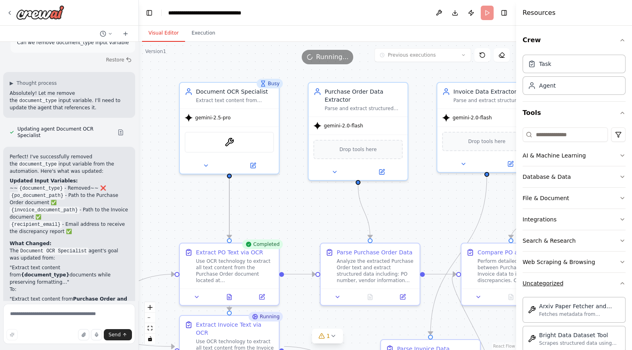
click at [622, 283] on icon "button" at bounding box center [621, 284] width 3 height 2
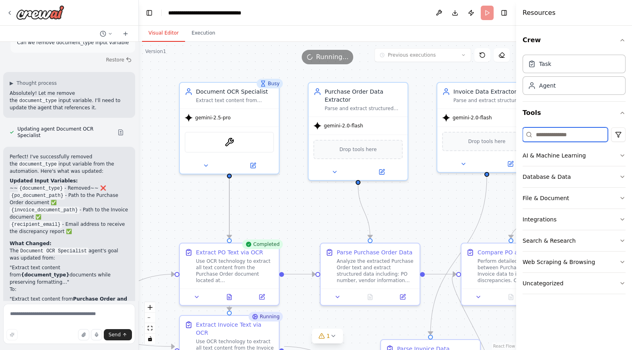
click at [543, 135] on input at bounding box center [564, 134] width 85 height 14
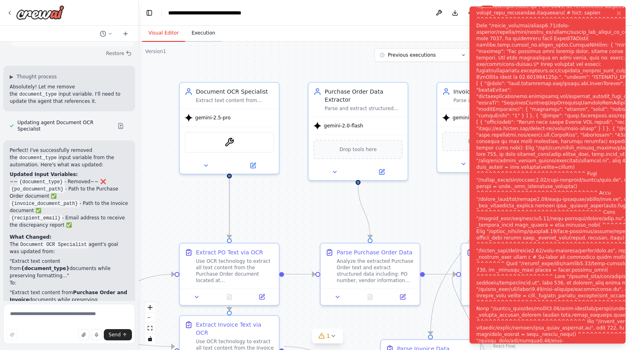
click at [208, 32] on button "Execution" at bounding box center [203, 33] width 37 height 17
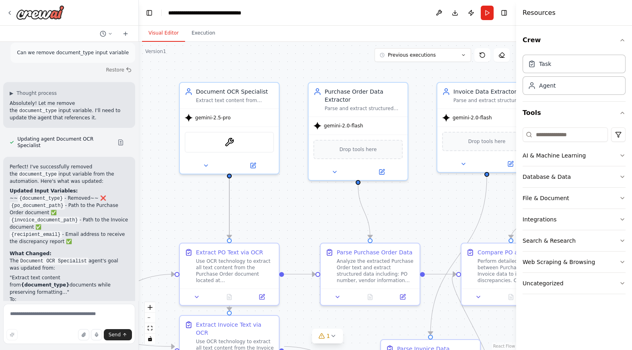
scroll to position [2252, 0]
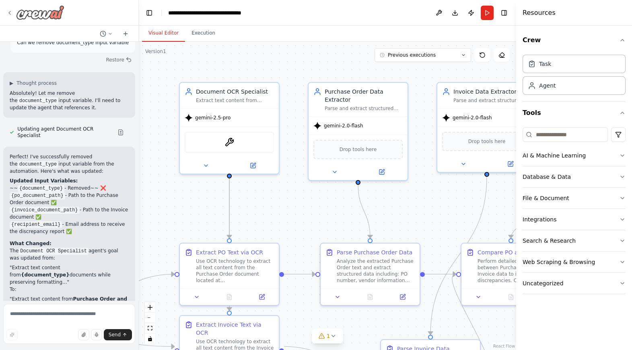
click at [8, 12] on icon at bounding box center [9, 13] width 6 height 6
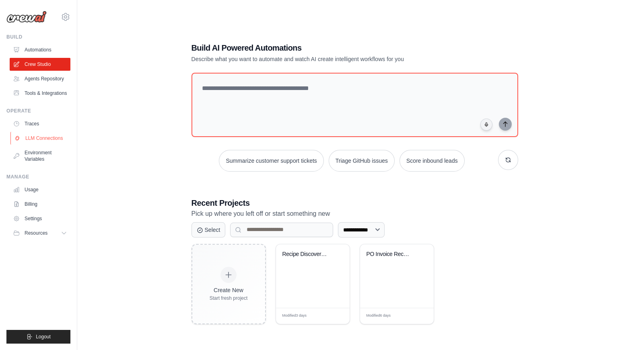
click at [44, 138] on link "LLM Connections" at bounding box center [40, 138] width 61 height 13
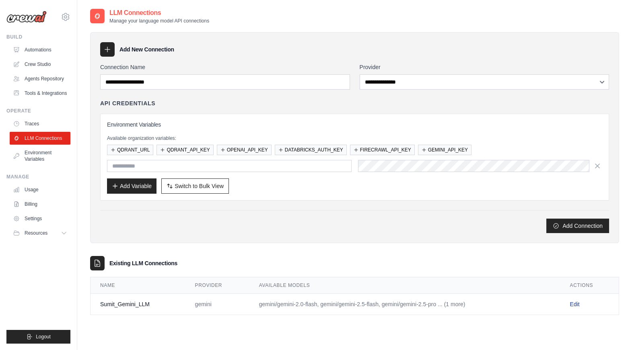
click at [573, 302] on link "Edit" at bounding box center [575, 304] width 10 height 6
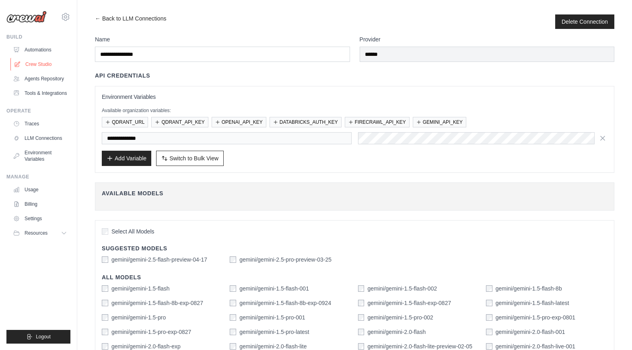
click at [37, 64] on link "Crew Studio" at bounding box center [40, 64] width 61 height 13
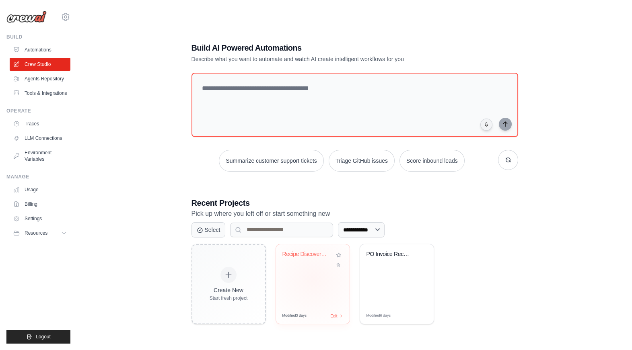
click at [313, 279] on div "Recipe Discovery Pipeline with Vect..." at bounding box center [313, 276] width 74 height 64
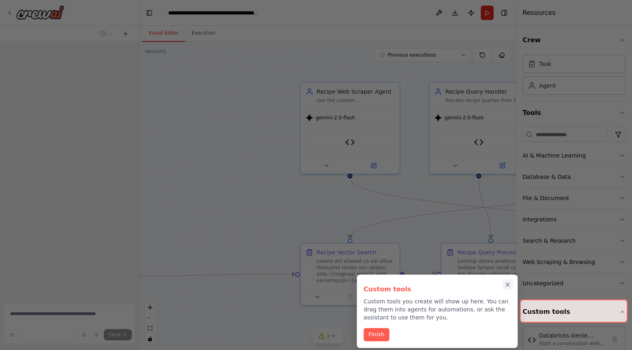
click at [509, 285] on icon "Close walkthrough" at bounding box center [507, 284] width 7 height 7
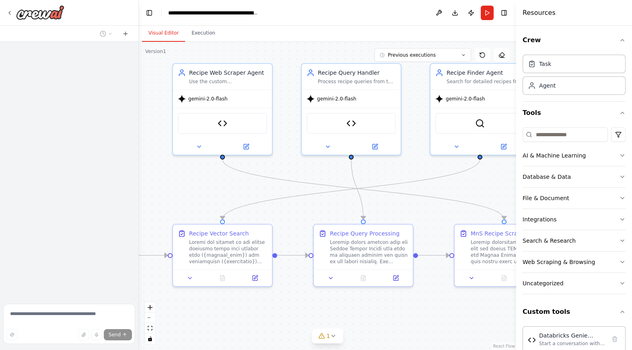
drag, startPoint x: 220, startPoint y: 180, endPoint x: 92, endPoint y: 161, distance: 128.8
click at [92, 161] on div "**********" at bounding box center [316, 175] width 632 height 350
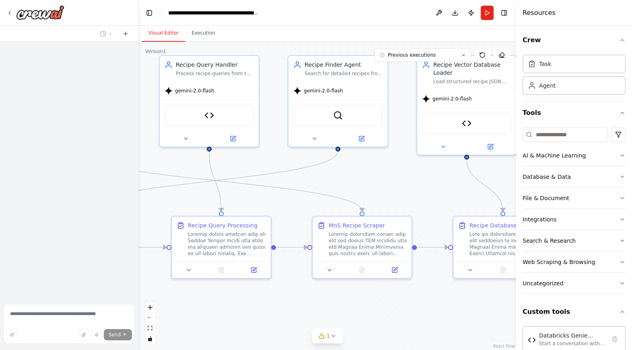
drag, startPoint x: 413, startPoint y: 318, endPoint x: 271, endPoint y: 310, distance: 142.2
click at [271, 310] on div ".deletable-edge-delete-btn { width: 20px; height: 20px; border: 0px solid #ffff…" at bounding box center [327, 196] width 377 height 308
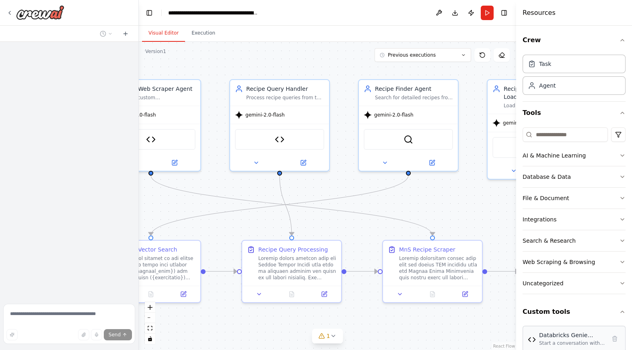
drag, startPoint x: 467, startPoint y: 305, endPoint x: 538, endPoint y: 329, distance: 74.4
click at [538, 329] on div "**********" at bounding box center [316, 175] width 632 height 350
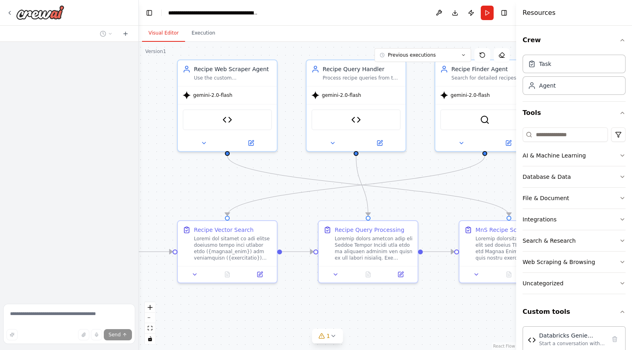
drag, startPoint x: 401, startPoint y: 330, endPoint x: 477, endPoint y: 311, distance: 78.9
click at [477, 311] on div ".deletable-edge-delete-btn { width: 20px; height: 20px; border: 0px solid #ffff…" at bounding box center [327, 196] width 377 height 308
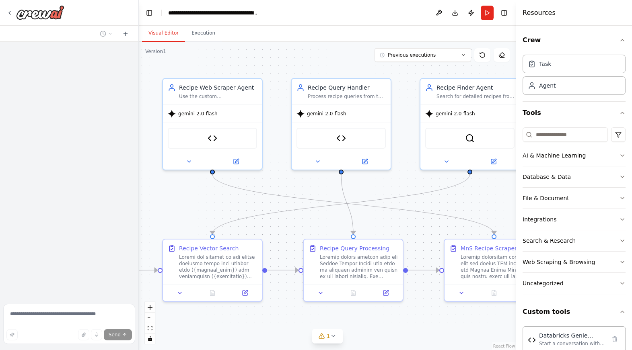
drag, startPoint x: 263, startPoint y: 316, endPoint x: 248, endPoint y: 334, distance: 23.7
click at [248, 334] on div ".deletable-edge-delete-btn { width: 20px; height: 20px; border: 0px solid #ffff…" at bounding box center [327, 196] width 377 height 308
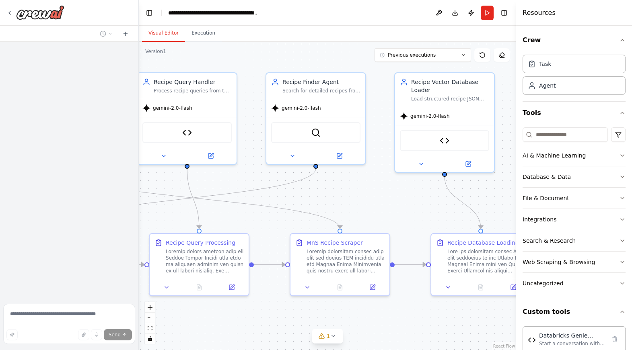
drag, startPoint x: 192, startPoint y: 219, endPoint x: 24, endPoint y: 213, distance: 168.1
click at [24, 213] on div "**********" at bounding box center [316, 175] width 632 height 350
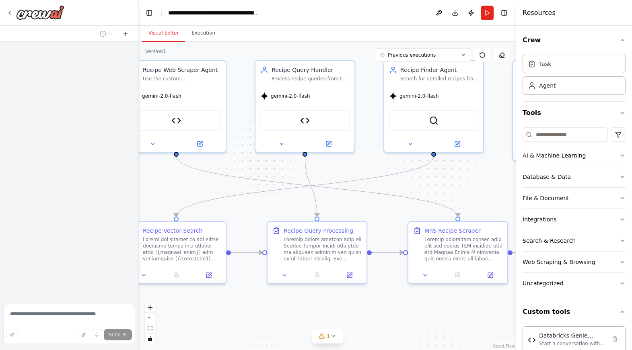
drag, startPoint x: 363, startPoint y: 195, endPoint x: 497, endPoint y: 185, distance: 134.6
click at [497, 185] on div ".deletable-edge-delete-btn { width: 20px; height: 20px; border: 0px solid #ffff…" at bounding box center [327, 196] width 377 height 308
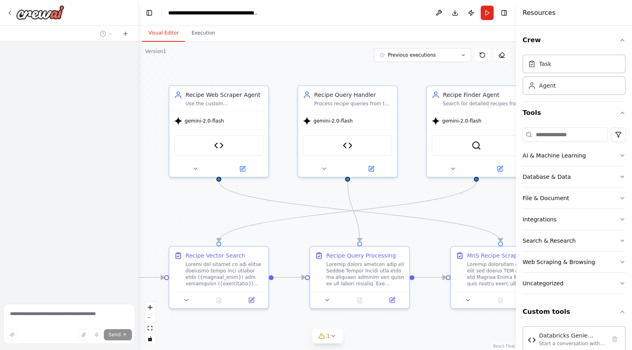
drag, startPoint x: 178, startPoint y: 190, endPoint x: 218, endPoint y: 212, distance: 45.9
click at [218, 212] on div ".deletable-edge-delete-btn { width: 20px; height: 20px; border: 0px solid #ffff…" at bounding box center [327, 196] width 377 height 308
click at [622, 154] on icon "button" at bounding box center [622, 155] width 6 height 6
